Goal: Transaction & Acquisition: Purchase product/service

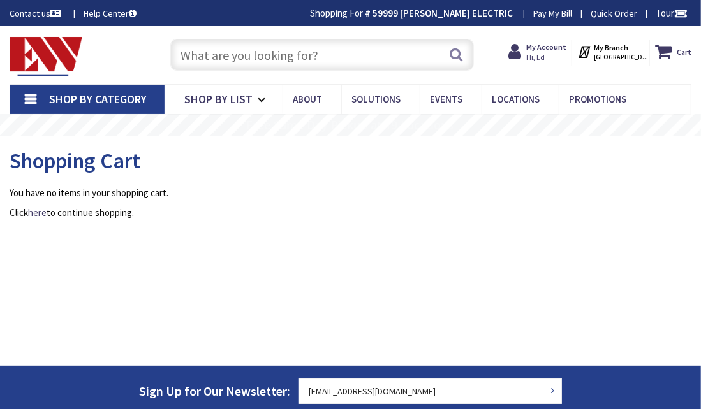
click at [198, 56] on input "text" at bounding box center [322, 55] width 304 height 32
type input "[GEOGRAPHIC_DATA], [GEOGRAPHIC_DATA]"
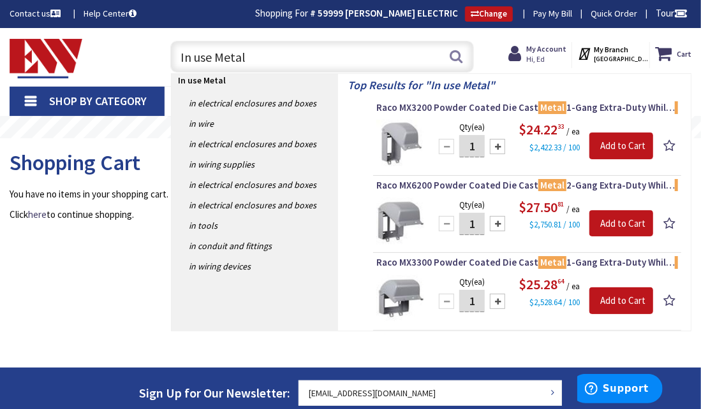
type input "In use Metal"
click at [408, 138] on img at bounding box center [400, 144] width 48 height 48
click at [474, 103] on span "Raco MX3200 Powder Coated Die Cast Metal 1-Gang Extra-Duty While- In - Use Cove…" at bounding box center [527, 107] width 302 height 13
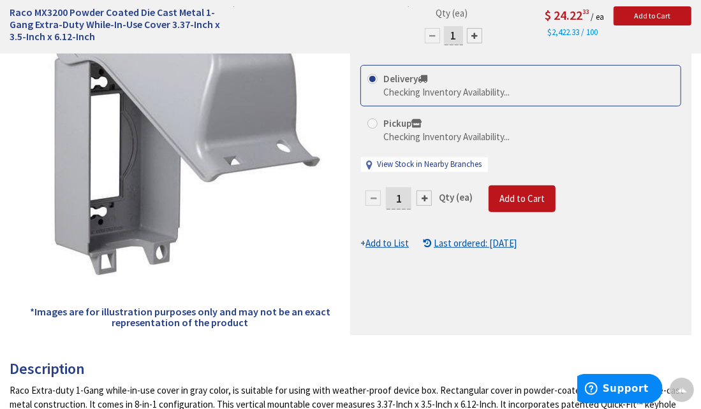
scroll to position [193, 0]
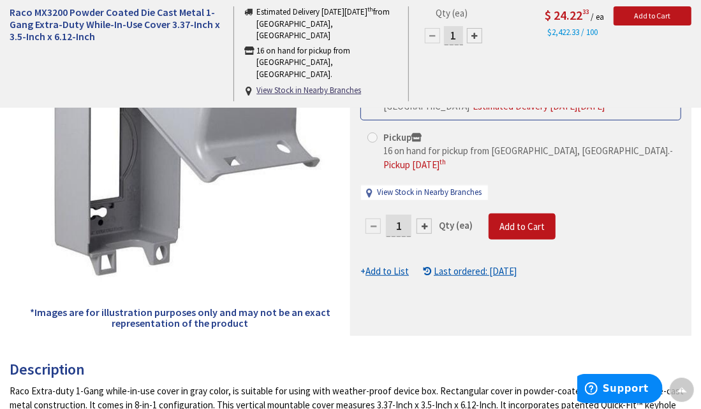
click at [372, 135] on span at bounding box center [372, 138] width 10 height 10
click at [372, 135] on input "Pickup 16 on hand for pickup from New Haven, CT. - Pickup Monday, October 6 th" at bounding box center [374, 137] width 8 height 8
radio input "true"
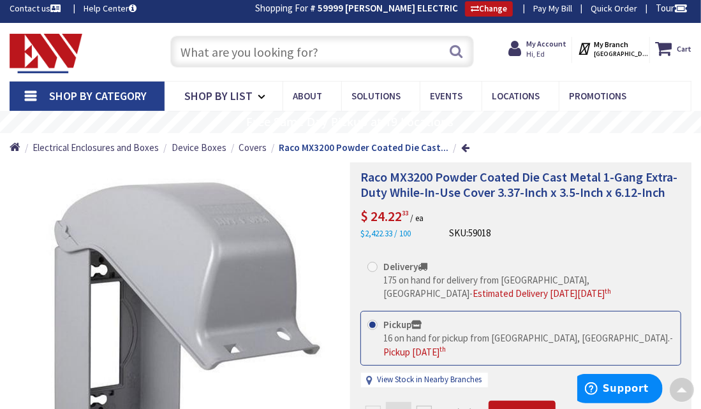
scroll to position [1, 0]
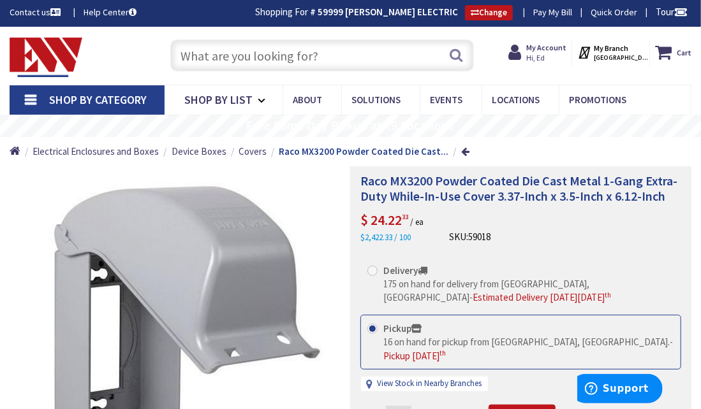
click at [376, 327] on span at bounding box center [372, 329] width 10 height 10
click at [376, 327] on input "Pickup 16 on hand for pickup from New Haven, CT. - Pickup Monday, October 6 th" at bounding box center [374, 329] width 8 height 8
click at [374, 326] on span at bounding box center [372, 329] width 10 height 10
click at [374, 326] on input "Pickup 16 on hand for pickup from New Haven, CT. - Pickup Monday, October 6 th" at bounding box center [374, 329] width 8 height 8
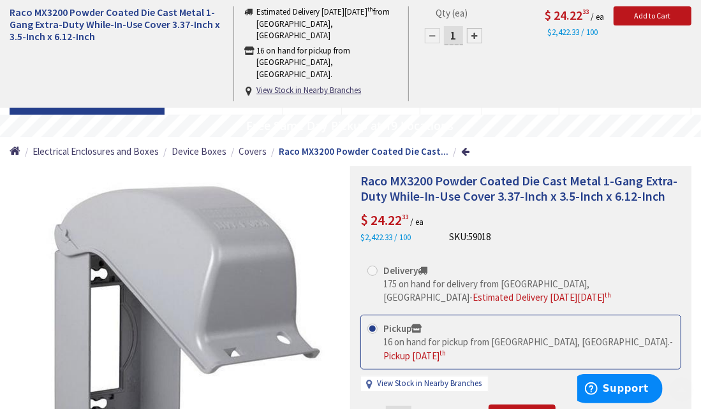
scroll to position [193, 0]
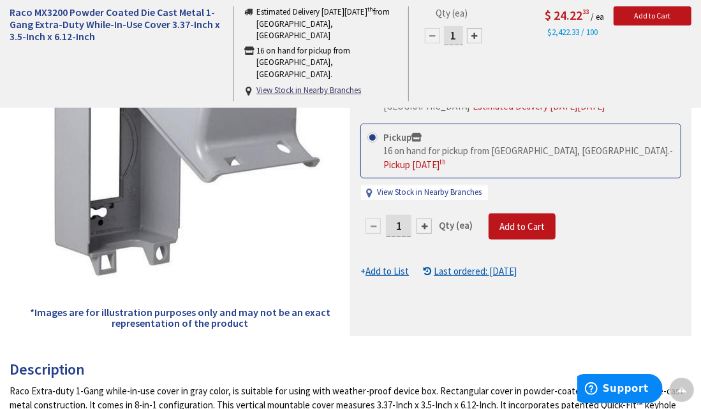
click at [421, 219] on div at bounding box center [423, 226] width 15 height 15
type input "2"
click at [421, 219] on div at bounding box center [423, 226] width 15 height 15
type input "3"
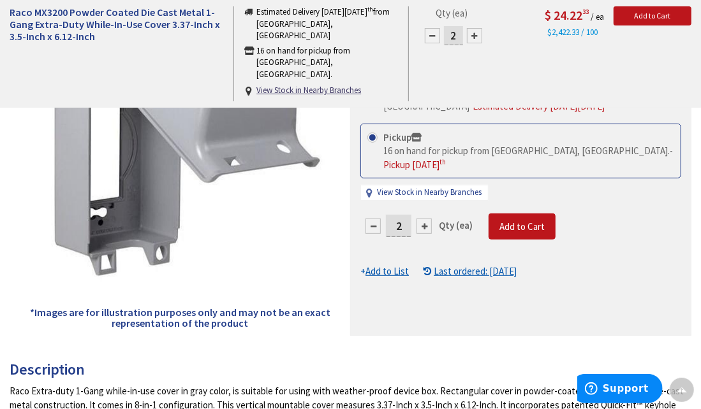
type input "3"
click at [426, 219] on div at bounding box center [423, 226] width 15 height 15
type input "4"
click at [426, 219] on div at bounding box center [423, 226] width 15 height 15
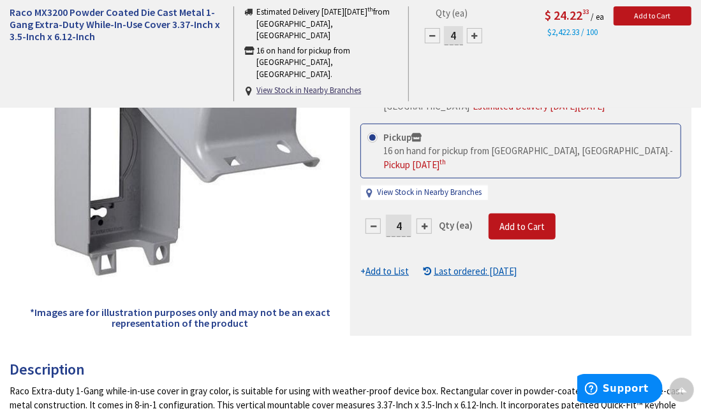
type input "5"
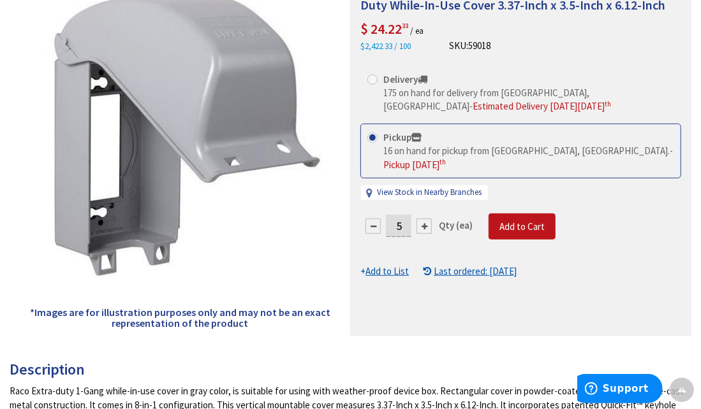
scroll to position [1, 0]
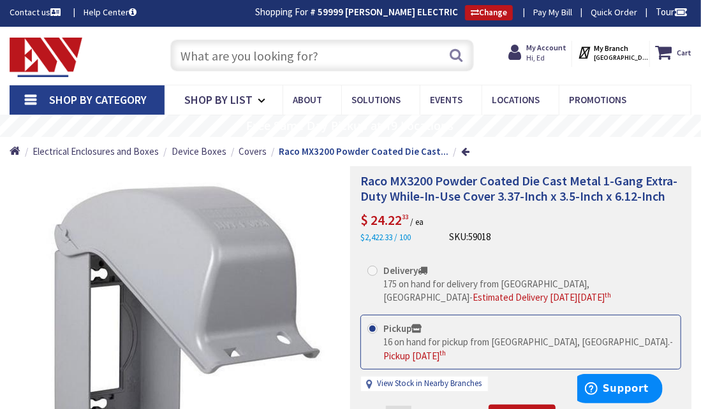
click at [376, 270] on span at bounding box center [372, 271] width 10 height 10
click at [376, 270] on input "Delivery 175 on hand for delivery from Middletown, CT - Estimated Delivery on M…" at bounding box center [374, 271] width 8 height 8
radio input "true"
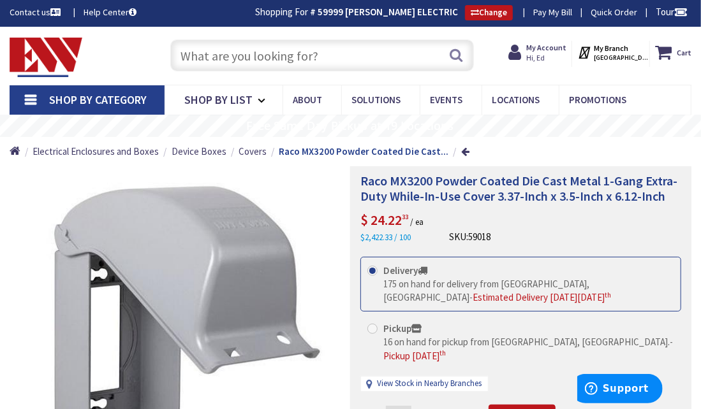
click at [258, 50] on input "text" at bounding box center [322, 56] width 304 height 32
click at [189, 54] on input "text" at bounding box center [322, 56] width 304 height 32
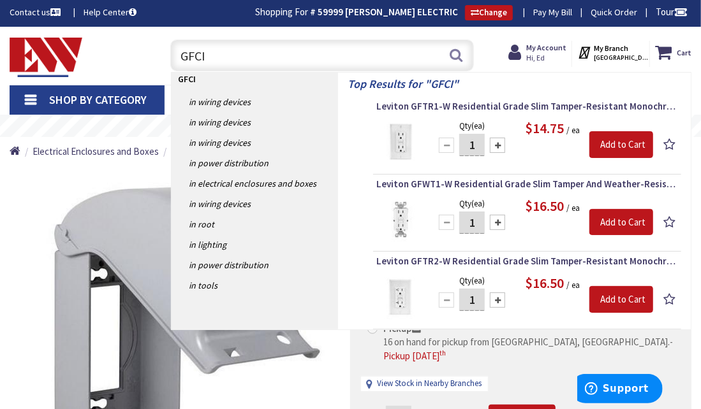
drag, startPoint x: 697, startPoint y: 125, endPoint x: 696, endPoint y: 59, distance: 66.3
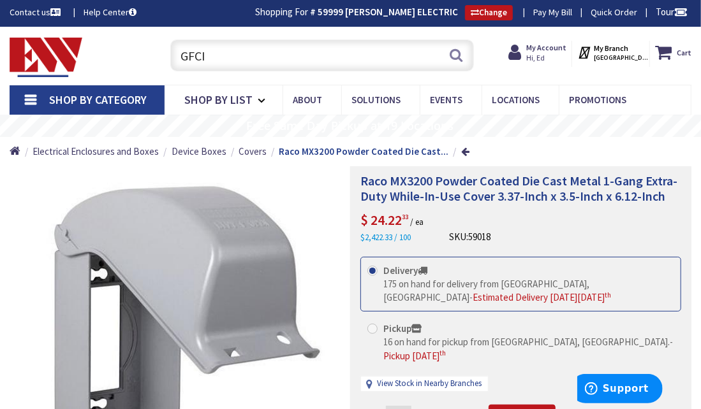
scroll to position [193, 0]
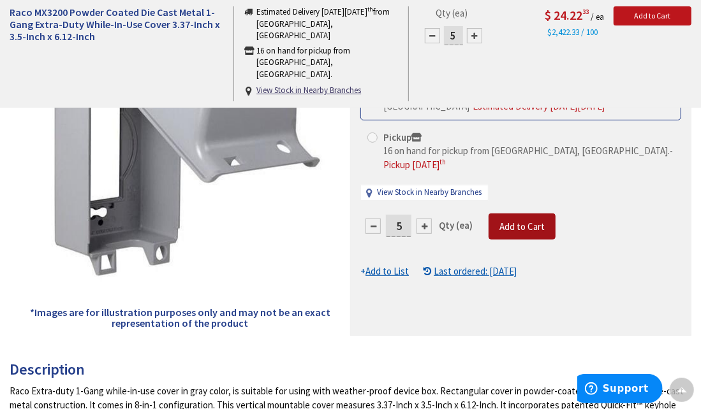
click at [532, 221] on span "Add to Cart" at bounding box center [521, 227] width 45 height 12
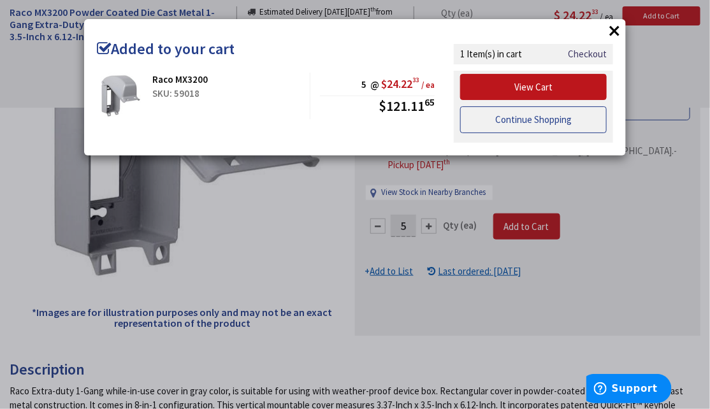
click at [539, 114] on link "Continue Shopping" at bounding box center [533, 119] width 147 height 27
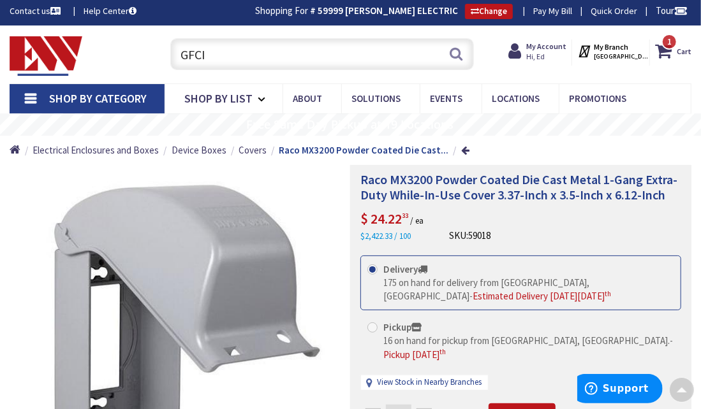
scroll to position [0, 0]
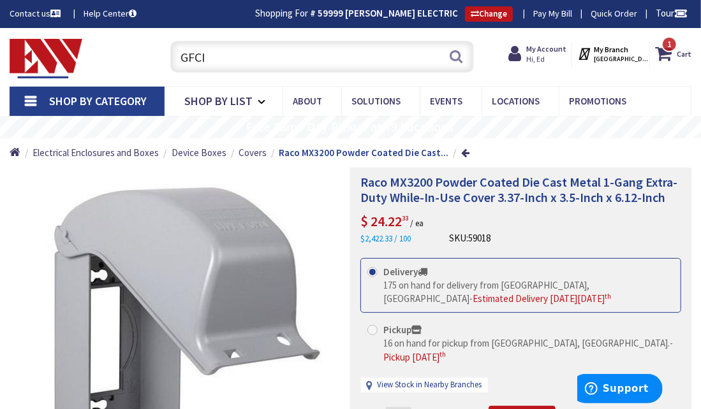
click at [240, 56] on input "GFCI" at bounding box center [322, 57] width 304 height 32
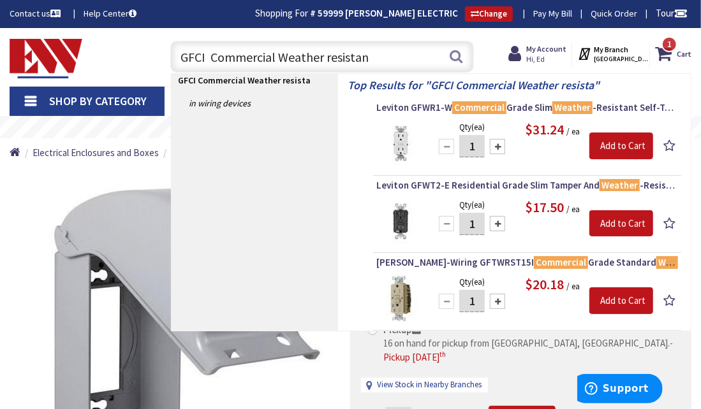
type input "GFCI Commercial Weather resistant"
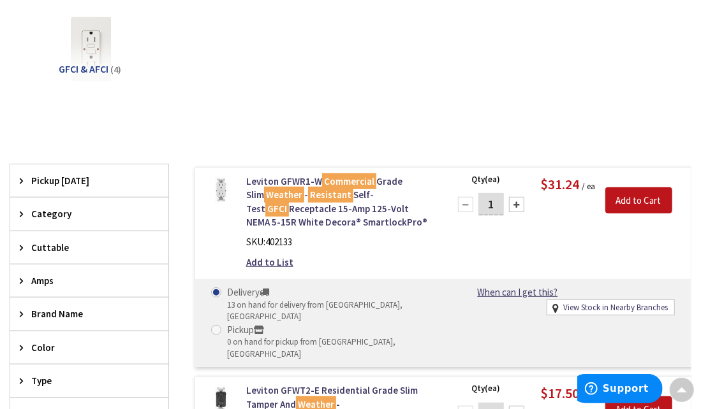
scroll to position [193, 0]
click at [516, 203] on div at bounding box center [516, 205] width 15 height 15
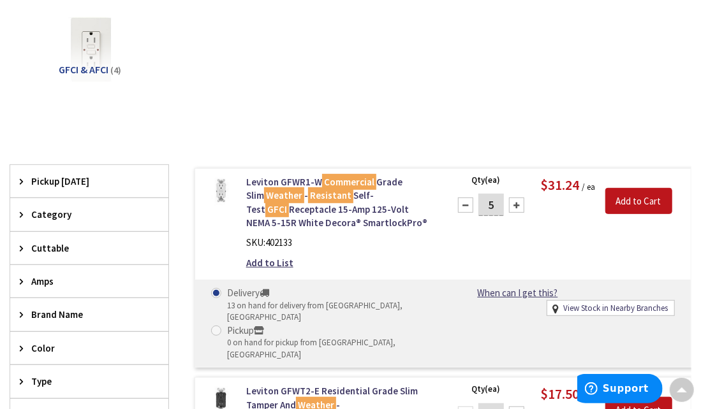
click at [515, 202] on div at bounding box center [516, 205] width 15 height 15
type input "6"
click at [633, 197] on input "Add to Cart" at bounding box center [638, 201] width 67 height 27
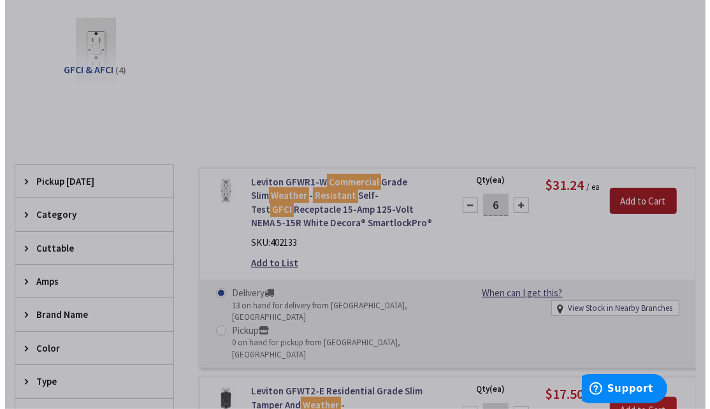
scroll to position [191, 0]
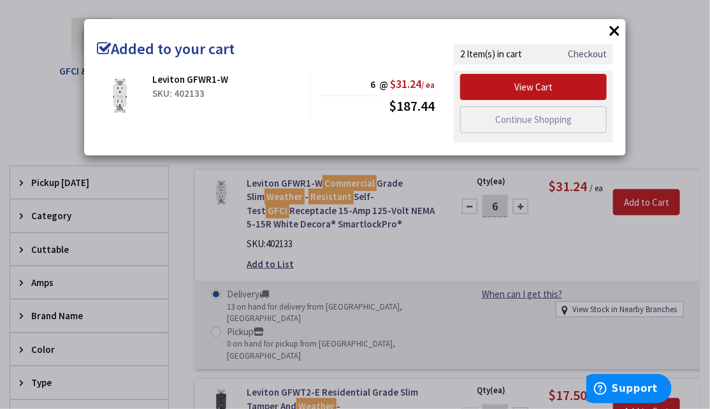
click at [594, 51] on link "Checkout" at bounding box center [587, 53] width 39 height 13
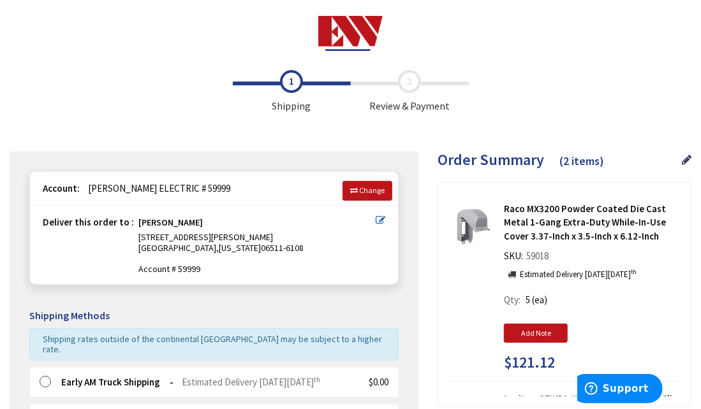
click at [48, 376] on label at bounding box center [50, 382] width 20 height 13
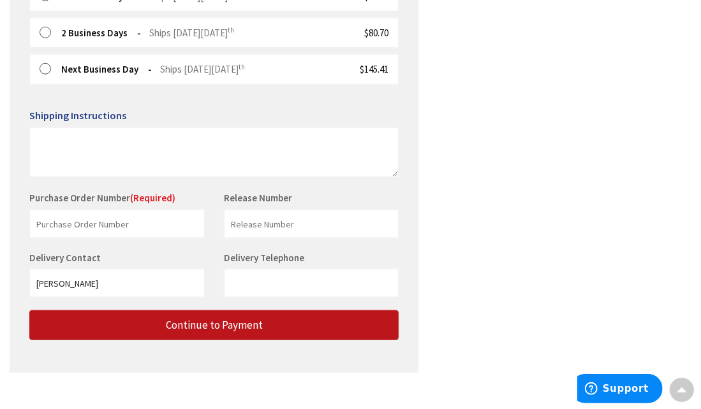
scroll to position [500, 0]
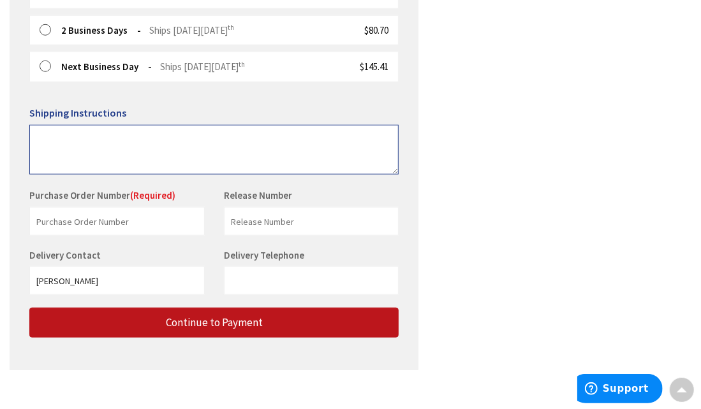
click at [76, 141] on textarea at bounding box center [213, 150] width 369 height 50
type textarea "Placeinside the recieving bay"
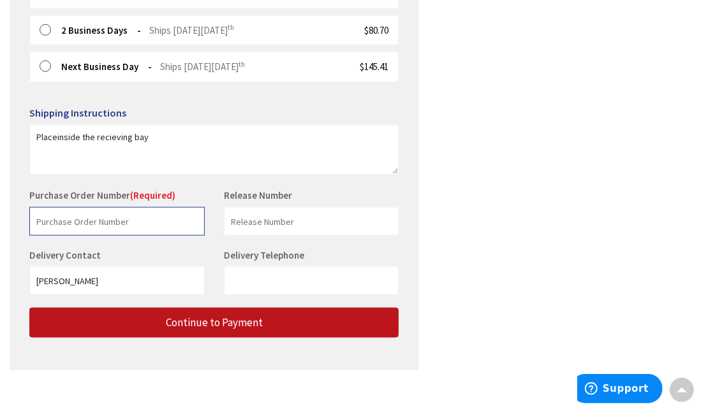
click at [55, 208] on input "text" at bounding box center [116, 221] width 175 height 29
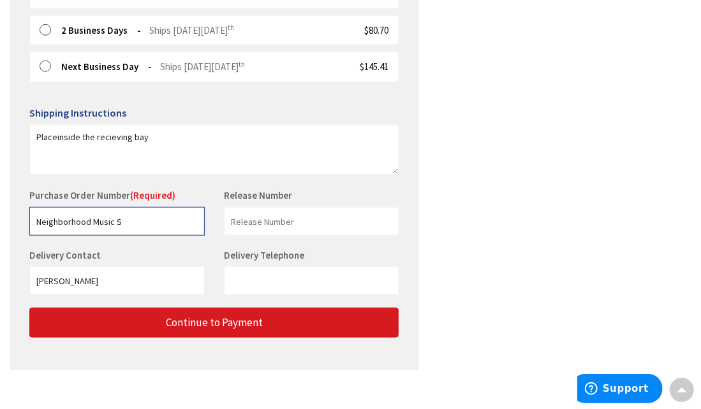
type input "Neighborhood Music S"
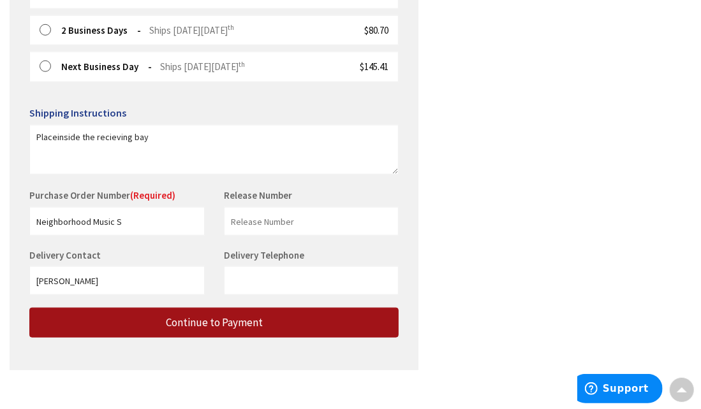
click at [275, 309] on button "Continue to Payment" at bounding box center [213, 323] width 369 height 30
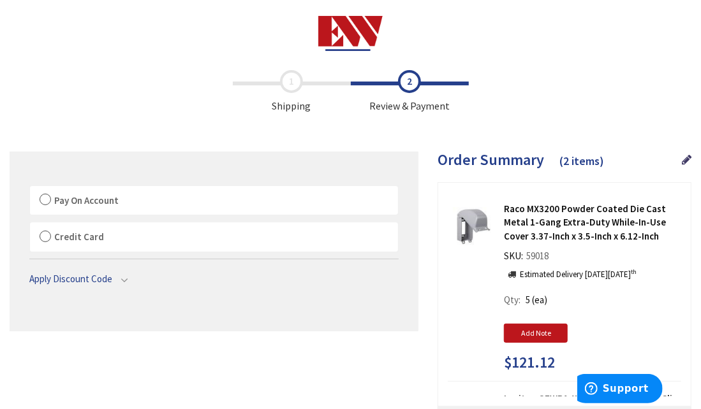
drag, startPoint x: 45, startPoint y: 200, endPoint x: 52, endPoint y: 207, distance: 10.4
click at [46, 200] on label "Pay On Account" at bounding box center [214, 200] width 368 height 29
click at [30, 189] on input "Pay On Account" at bounding box center [30, 189] width 0 height 0
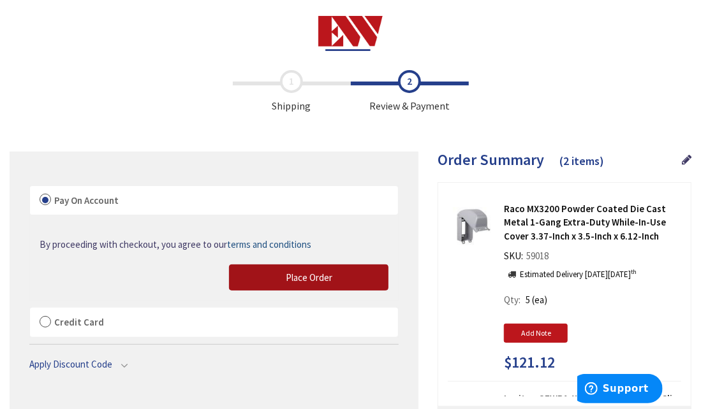
click at [260, 268] on button "Place Order" at bounding box center [308, 278] width 159 height 27
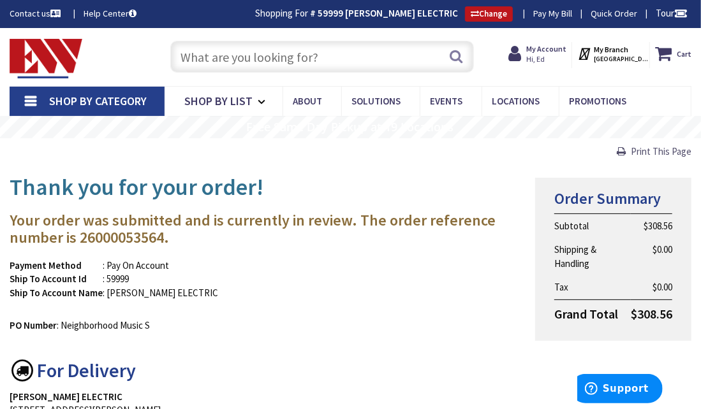
drag, startPoint x: 650, startPoint y: 152, endPoint x: 586, endPoint y: 362, distance: 219.9
click at [650, 152] on span "Print This Page" at bounding box center [661, 151] width 61 height 12
